Goal: Information Seeking & Learning: Check status

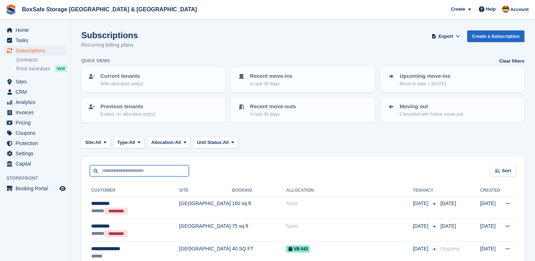
click at [117, 173] on input "text" at bounding box center [139, 171] width 99 height 12
type input "*******"
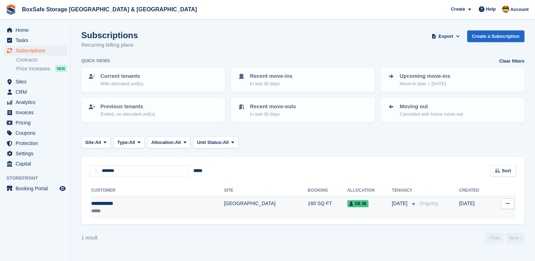
click at [416, 208] on td "Ongoing" at bounding box center [437, 207] width 42 height 22
